Goal: Find specific page/section: Find specific page/section

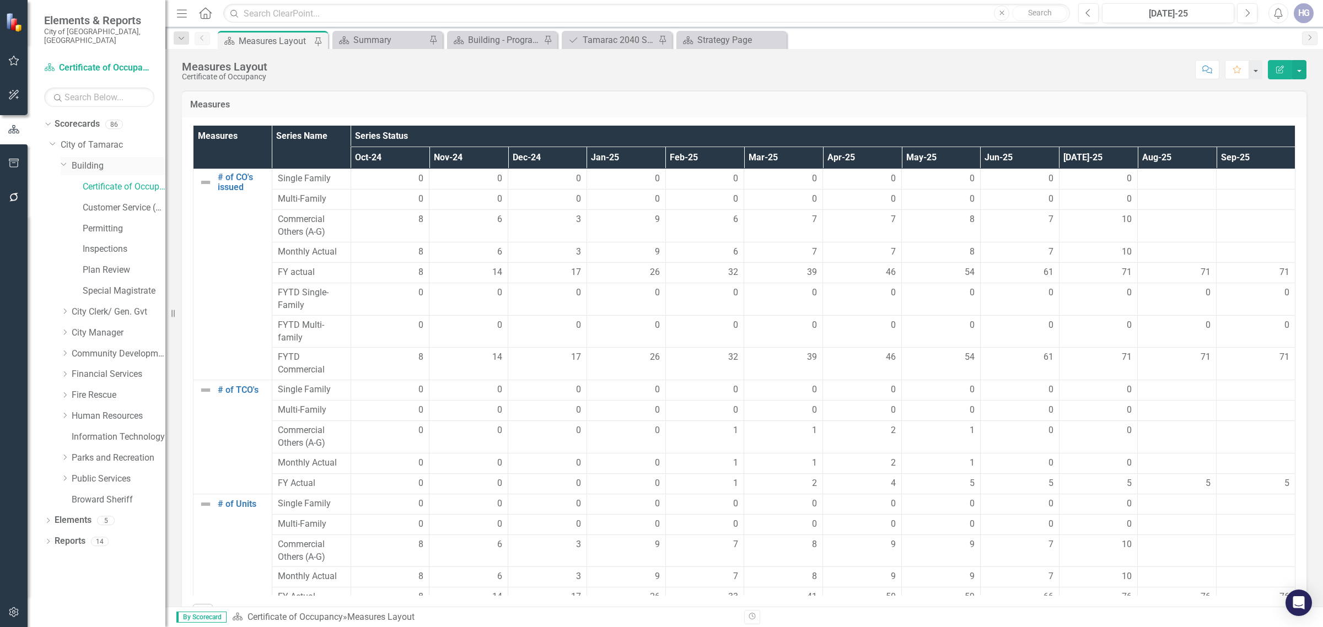
drag, startPoint x: 81, startPoint y: 154, endPoint x: 90, endPoint y: 154, distance: 9.4
click at [81, 160] on link "Building" at bounding box center [119, 166] width 94 height 13
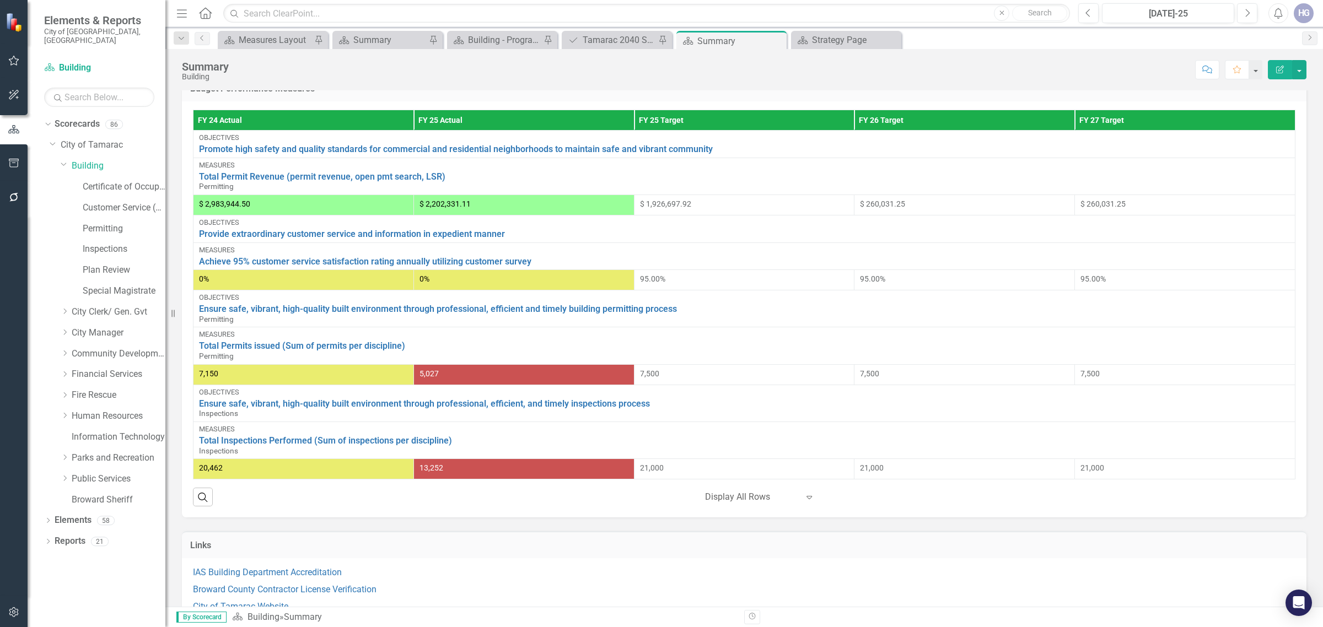
scroll to position [397, 0]
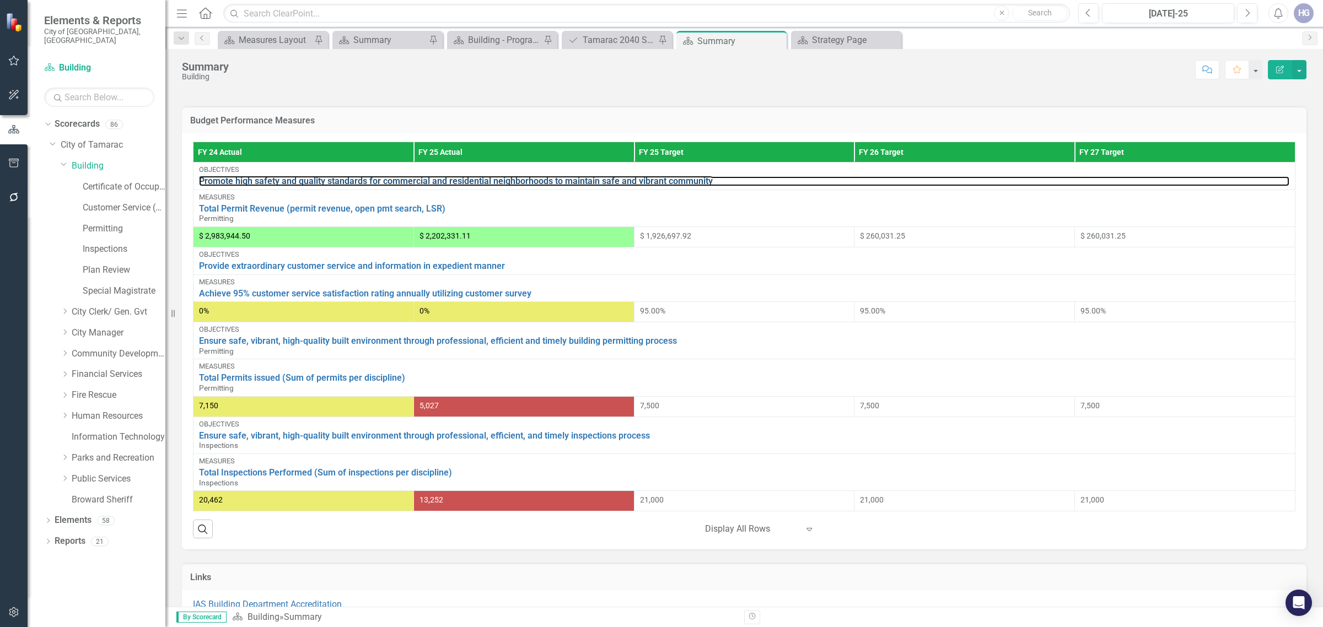
drag, startPoint x: 567, startPoint y: 180, endPoint x: 169, endPoint y: 78, distance: 411.0
click at [567, 180] on link "Promote high safety and quality standards for commercial and residential neighb…" at bounding box center [744, 181] width 1091 height 10
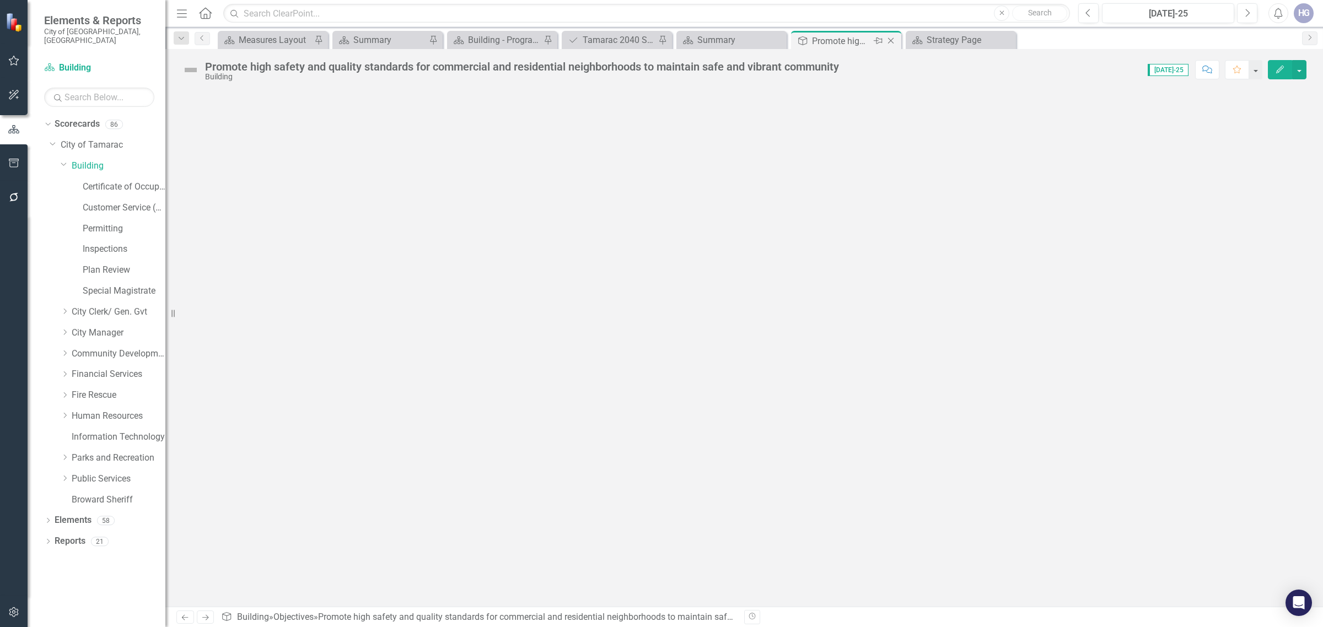
click at [886, 41] on icon "Close" at bounding box center [891, 40] width 11 height 9
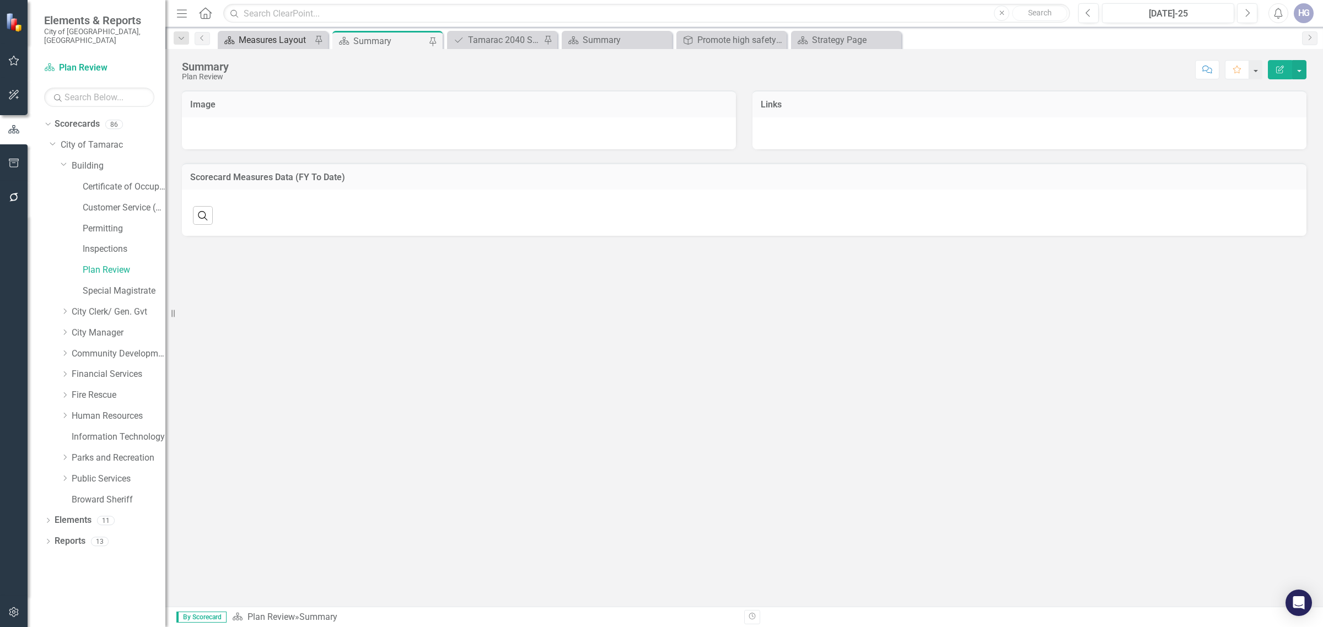
click at [258, 42] on div "Measures Layout" at bounding box center [275, 40] width 73 height 14
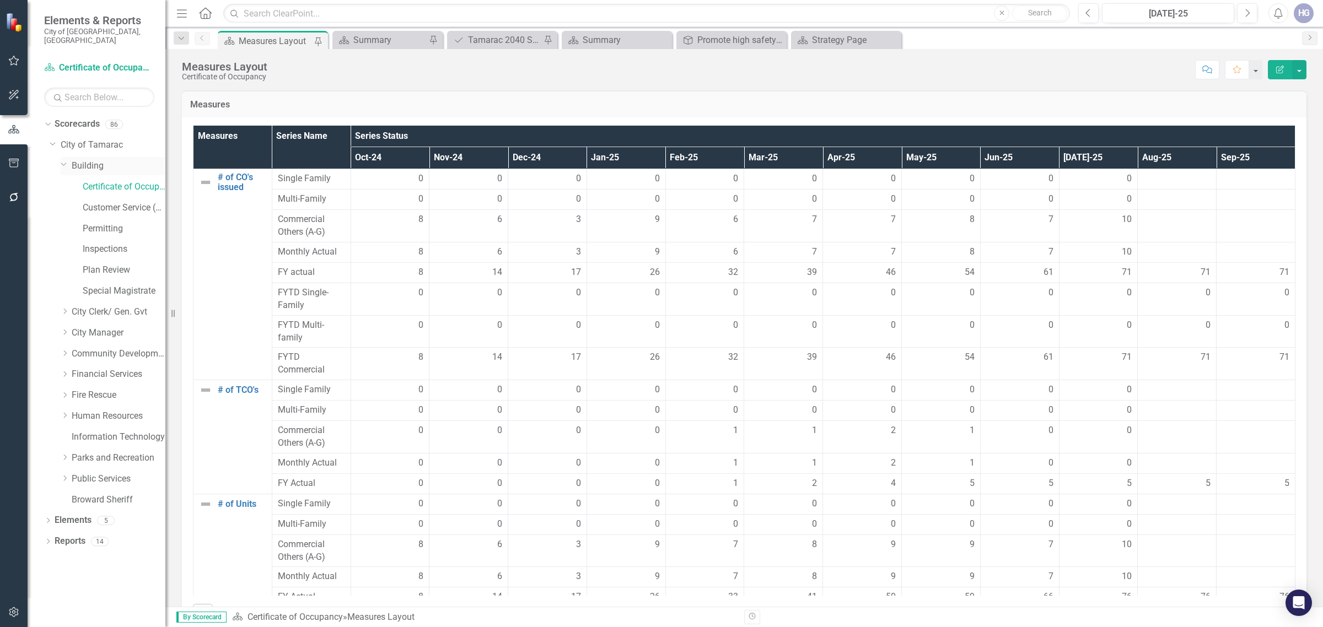
click at [81, 148] on div "Dropdown City of Tamarac Dropdown Building Certificate of Occupancy Customer Se…" at bounding box center [108, 324] width 116 height 376
click at [83, 160] on link "Building" at bounding box center [119, 166] width 94 height 13
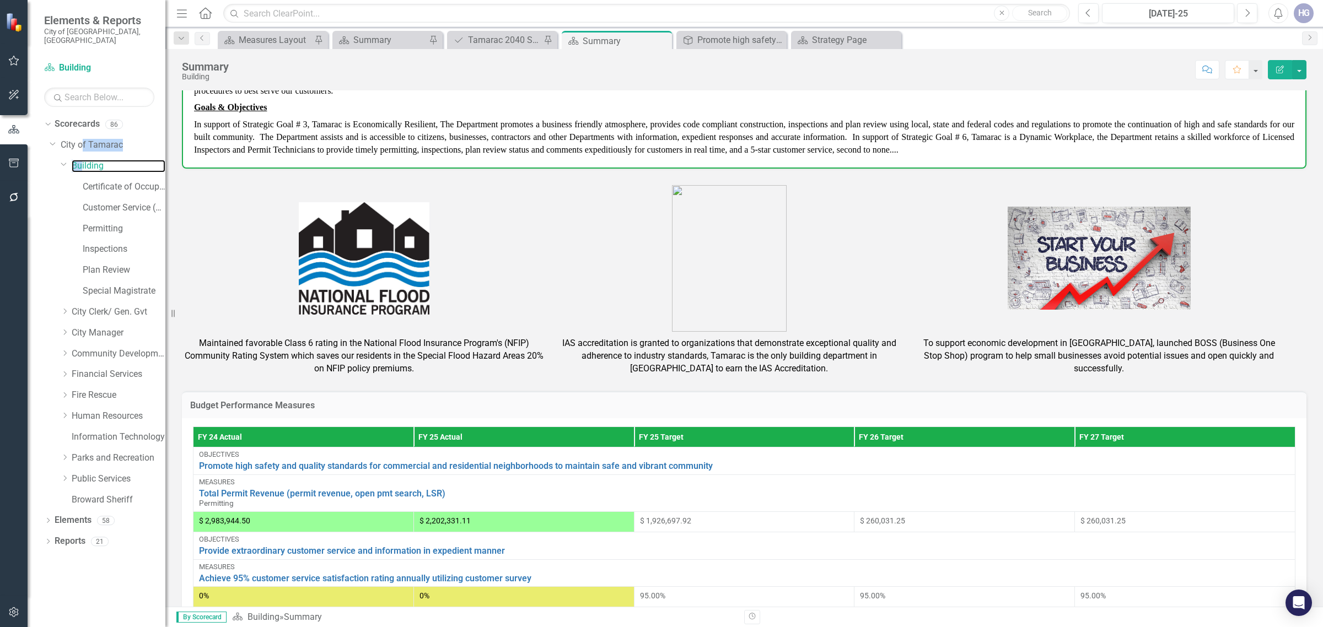
scroll to position [138, 0]
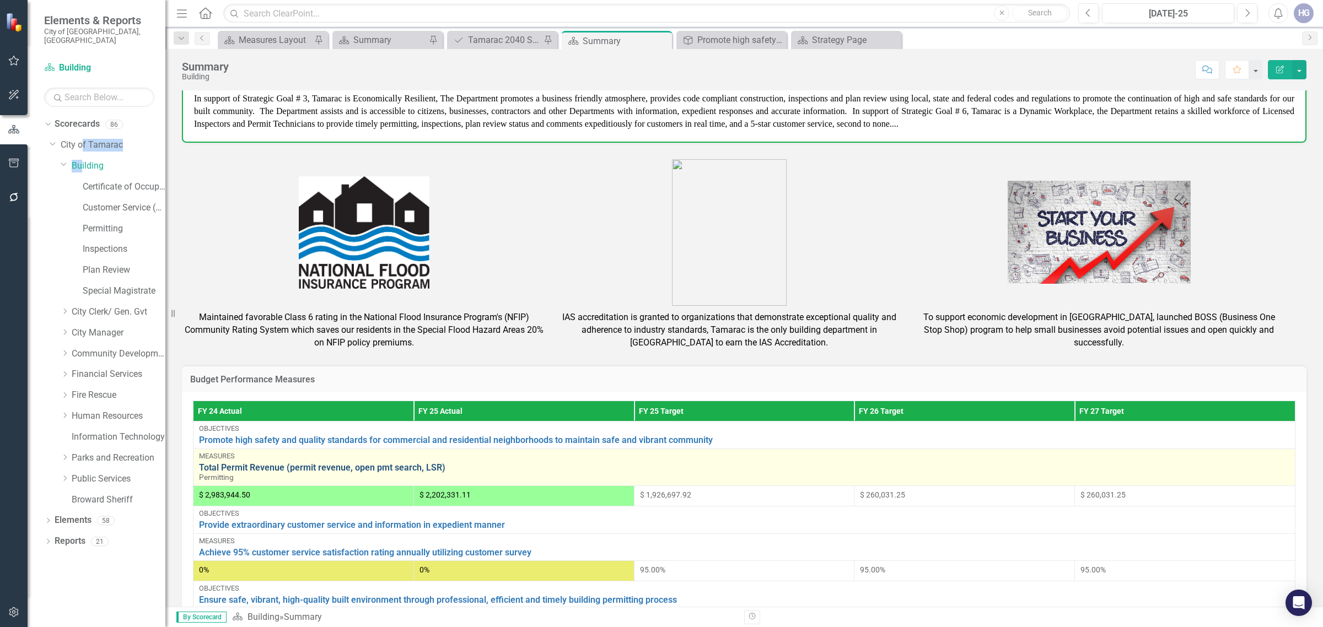
click at [266, 470] on link "Total Permit Revenue (permit revenue, open pmt search, LSR)" at bounding box center [744, 468] width 1091 height 10
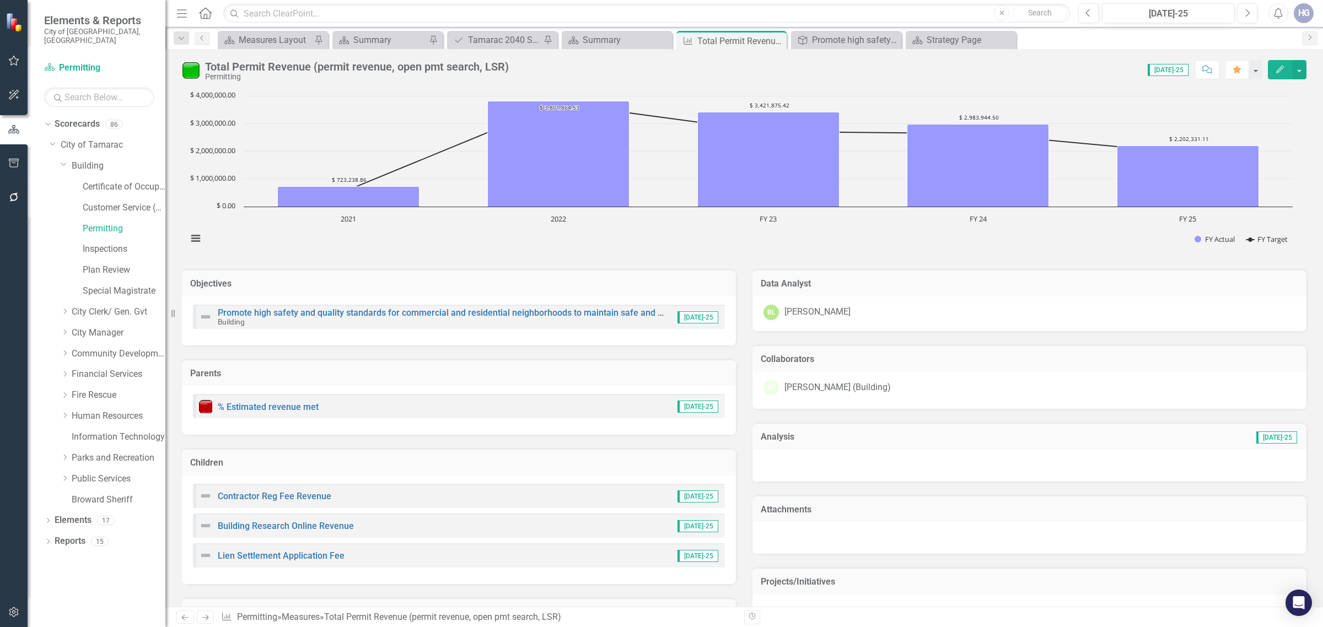
click at [51, 185] on div "Dropdown City of Tamarac Dropdown Building Certificate of Occupancy Customer Se…" at bounding box center [108, 324] width 116 height 376
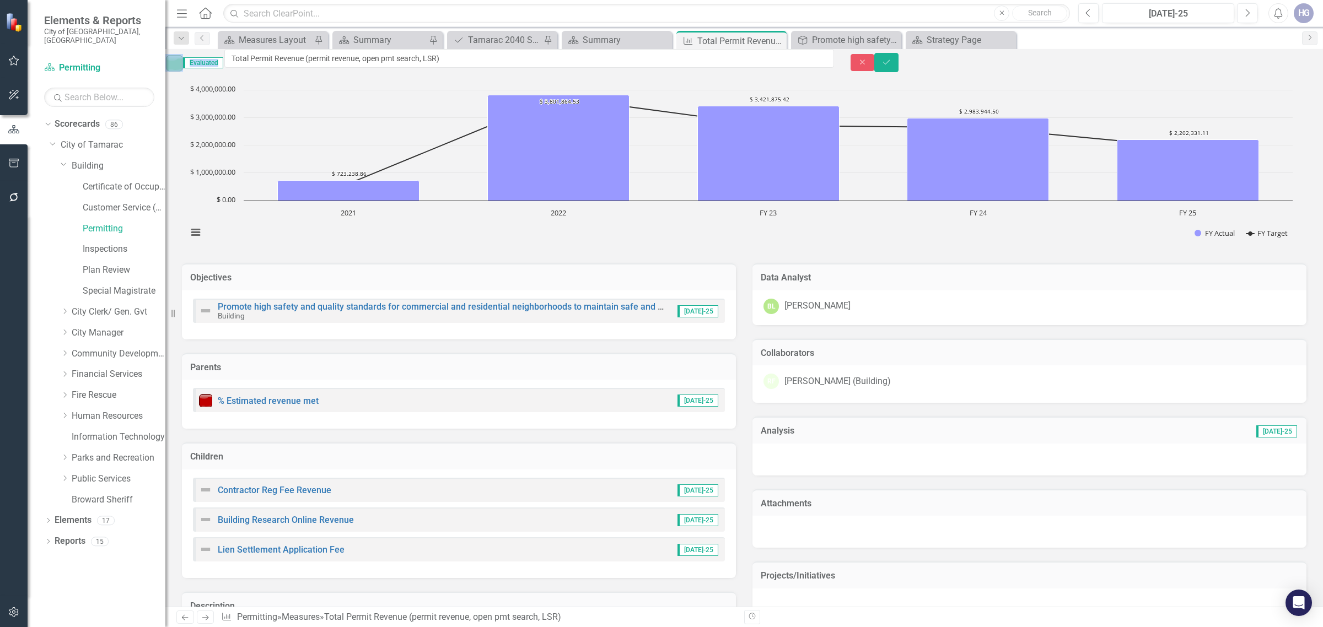
drag, startPoint x: 205, startPoint y: 64, endPoint x: 491, endPoint y: 62, distance: 286.7
drag, startPoint x: 528, startPoint y: 62, endPoint x: 214, endPoint y: 69, distance: 314.4
click at [202, 68] on div "Evaluated Total Permit Revenue (permit revenue, open pmt search, LSR)" at bounding box center [499, 62] width 669 height 27
click at [875, 67] on button "Close" at bounding box center [863, 62] width 24 height 17
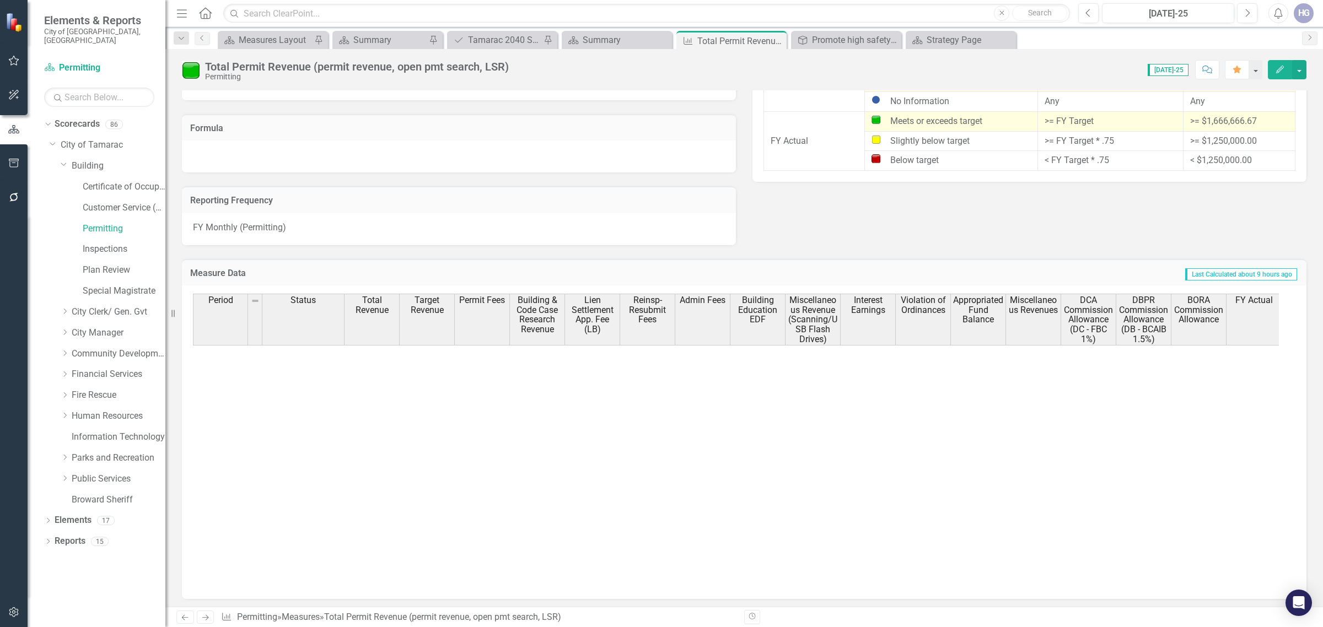
scroll to position [414, 0]
